Goal: Task Accomplishment & Management: Manage account settings

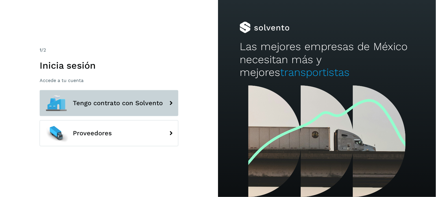
drag, startPoint x: 81, startPoint y: 109, endPoint x: 79, endPoint y: 111, distance: 3.1
click at [81, 109] on button "Tengo contrato con Solvento" at bounding box center [109, 103] width 139 height 26
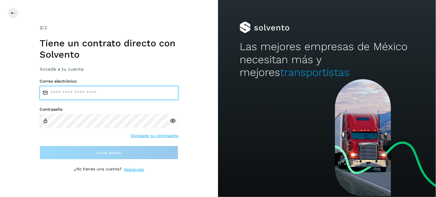
type input "**********"
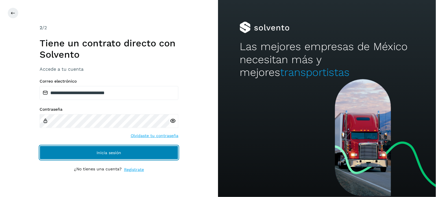
click at [96, 154] on button "Inicia sesión" at bounding box center [109, 153] width 139 height 14
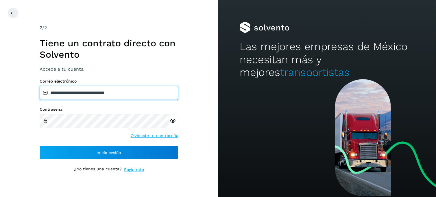
click at [102, 91] on input "**********" at bounding box center [109, 93] width 139 height 14
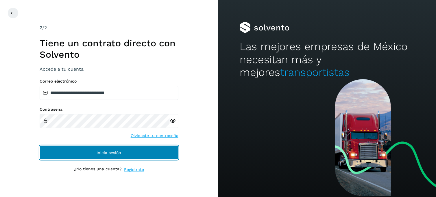
click at [73, 149] on button "Inicia sesión" at bounding box center [109, 153] width 139 height 14
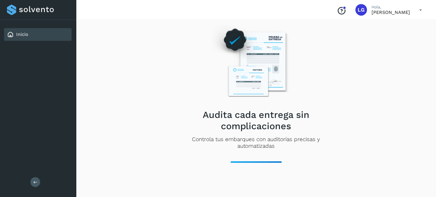
click at [423, 9] on icon at bounding box center [421, 10] width 12 height 12
click at [380, 73] on div at bounding box center [218, 98] width 436 height 197
click at [155, 60] on div "Audita cada entrega sin complicaciones Controla tus embarques con auditorías pr…" at bounding box center [256, 94] width 346 height 138
click at [59, 35] on div "Inicio" at bounding box center [38, 34] width 68 height 13
click at [53, 39] on div "Inicio" at bounding box center [38, 34] width 68 height 13
